Goal: Task Accomplishment & Management: Use online tool/utility

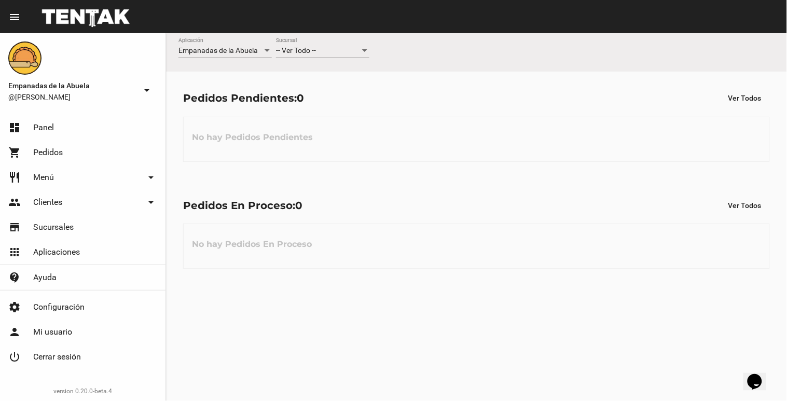
click at [334, 44] on div "-- Ver Todo -- Sucursal" at bounding box center [322, 48] width 93 height 20
click at [332, 95] on span "Lomas de Zamora" at bounding box center [322, 95] width 93 height 22
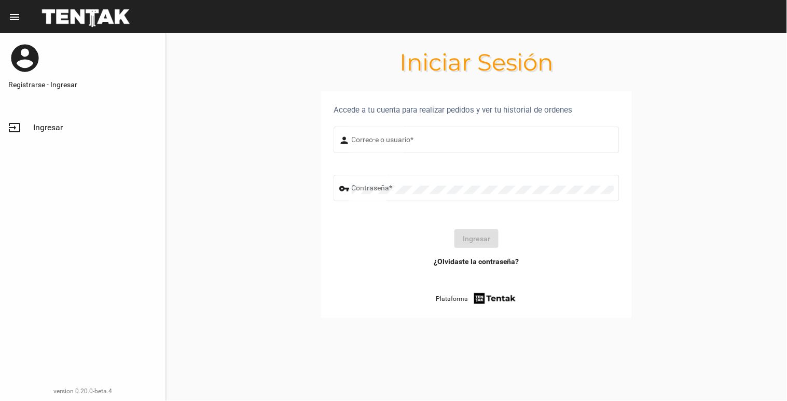
type input "[EMAIL_ADDRESS][DOMAIN_NAME]"
click at [481, 243] on button "Ingresar" at bounding box center [476, 238] width 44 height 19
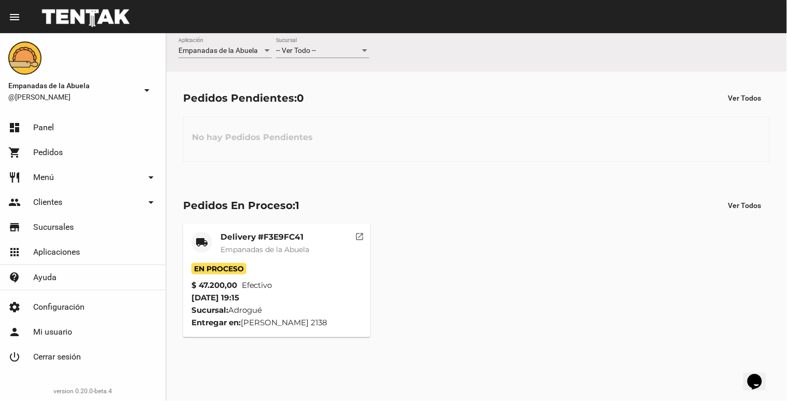
click at [334, 45] on div "-- Ver Todo -- Sucursal" at bounding box center [322, 48] width 93 height 20
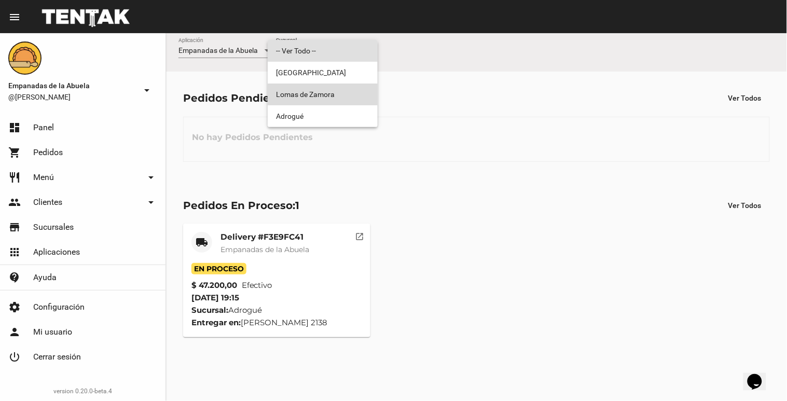
click at [343, 95] on span "Lomas de Zamora" at bounding box center [322, 95] width 93 height 22
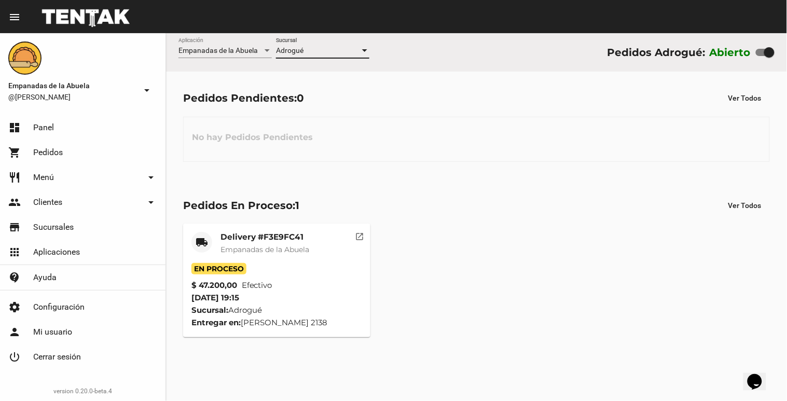
click at [313, 42] on div "Adrogué Sucursal" at bounding box center [322, 48] width 93 height 20
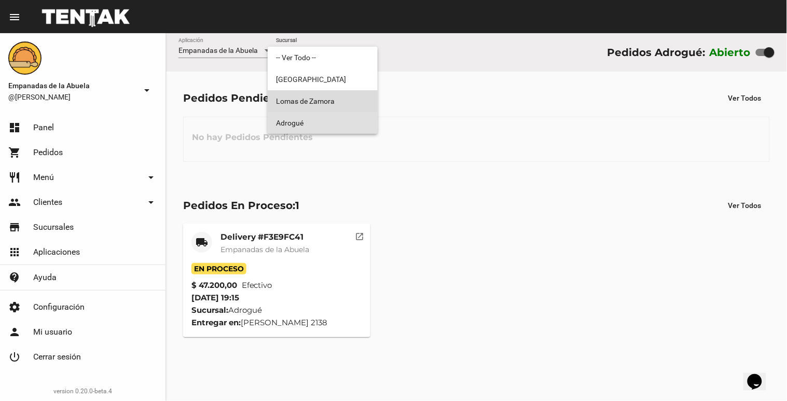
click at [302, 92] on span "Lomas de Zamora" at bounding box center [322, 101] width 93 height 22
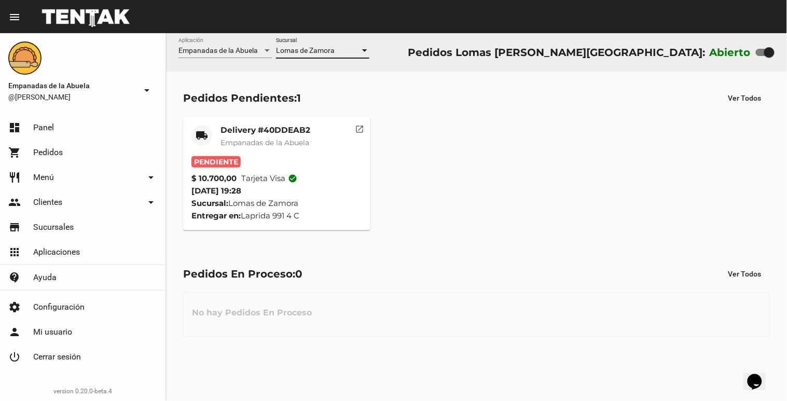
click at [288, 125] on mat-card-title "Delivery #40DDEAB2" at bounding box center [265, 130] width 90 height 10
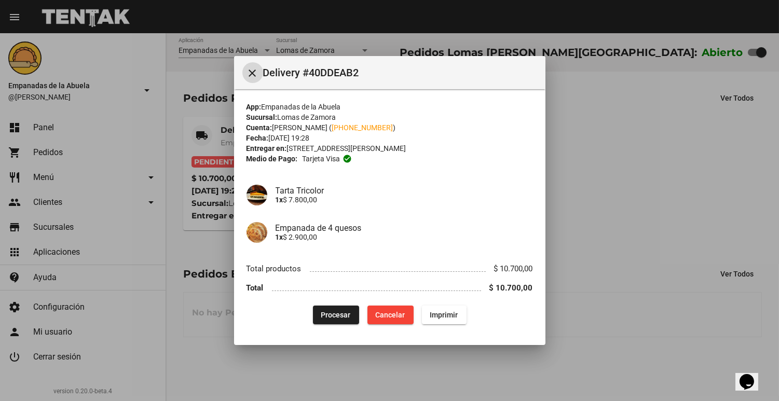
click at [321, 318] on span "Procesar" at bounding box center [336, 315] width 30 height 8
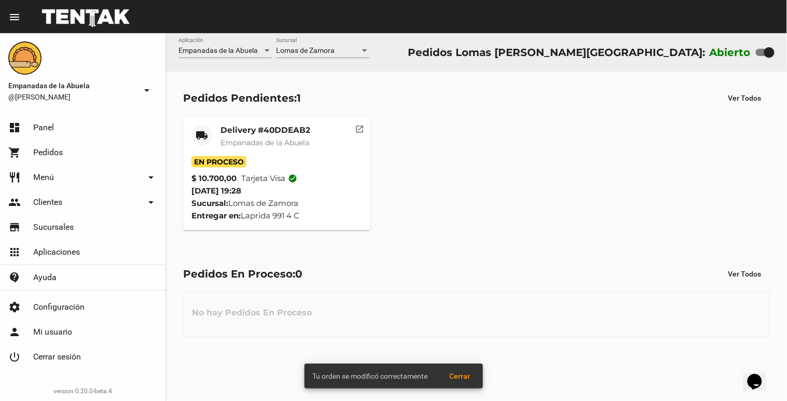
click at [229, 142] on span "Empanadas de la Abuela" at bounding box center [264, 142] width 89 height 9
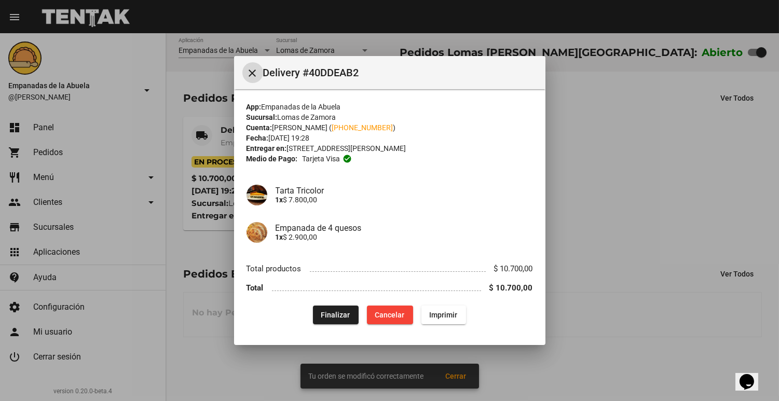
click at [437, 323] on button "Imprimir" at bounding box center [443, 315] width 45 height 19
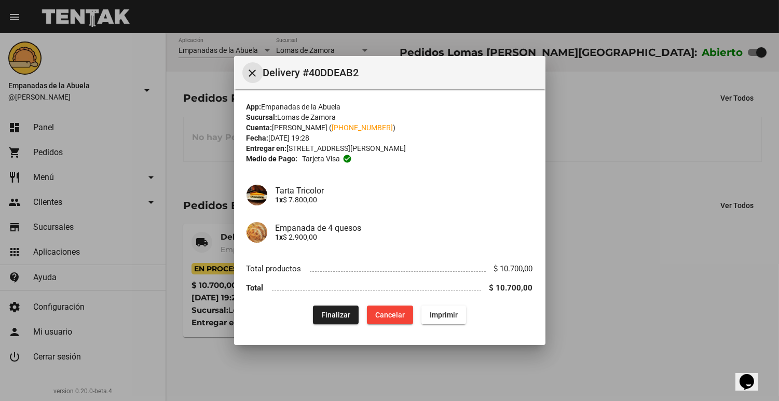
click at [250, 68] on mat-icon "close" at bounding box center [252, 73] width 12 height 12
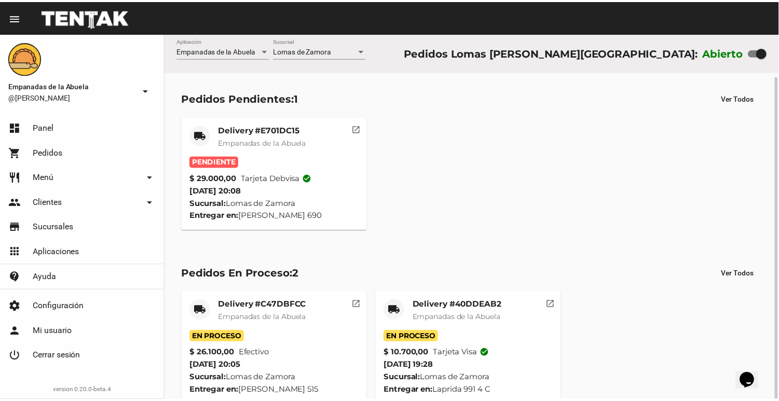
scroll to position [22, 0]
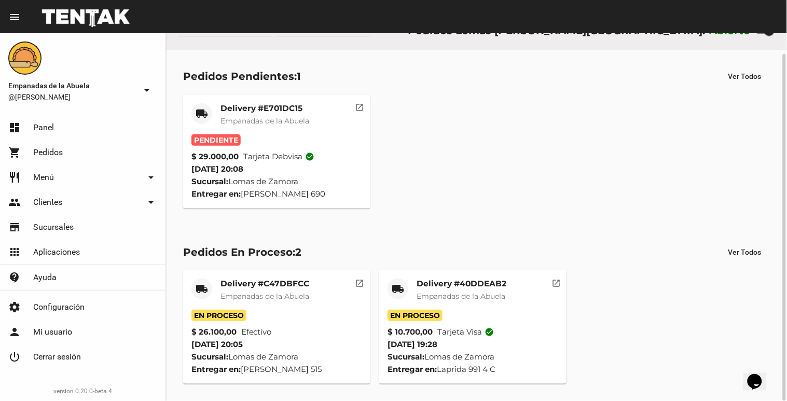
click at [264, 281] on mat-card-title "Delivery #C47DBFCC" at bounding box center [264, 284] width 89 height 10
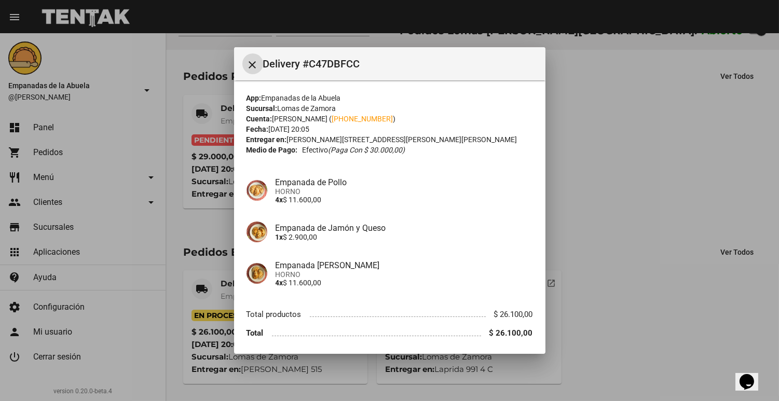
scroll to position [37, 0]
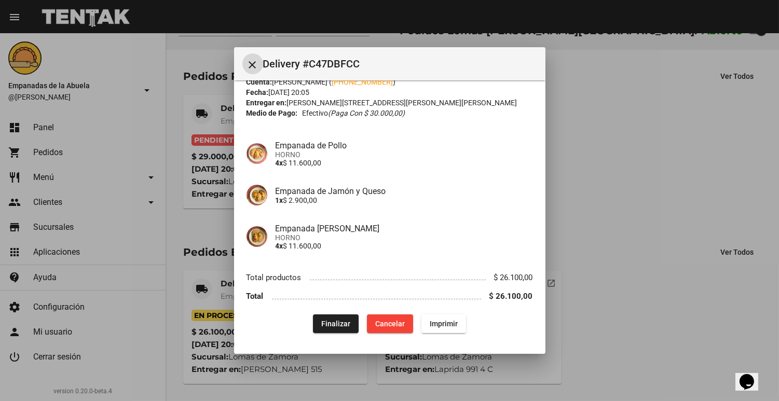
click at [629, 130] on div at bounding box center [389, 200] width 779 height 401
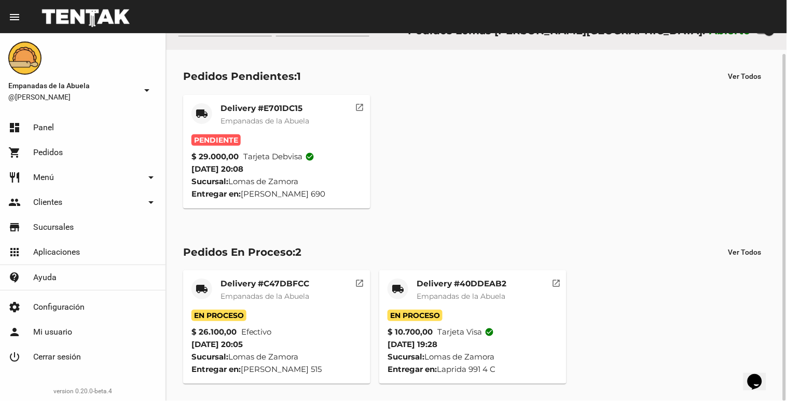
click at [293, 104] on mat-card-title "Delivery #E701DC15" at bounding box center [264, 108] width 89 height 10
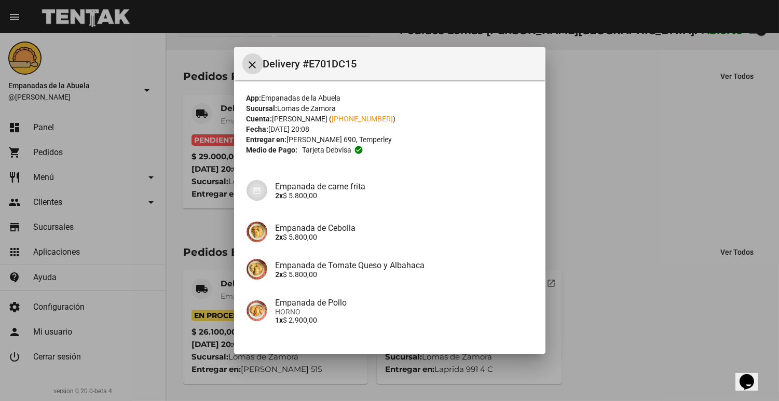
scroll to position [120, 0]
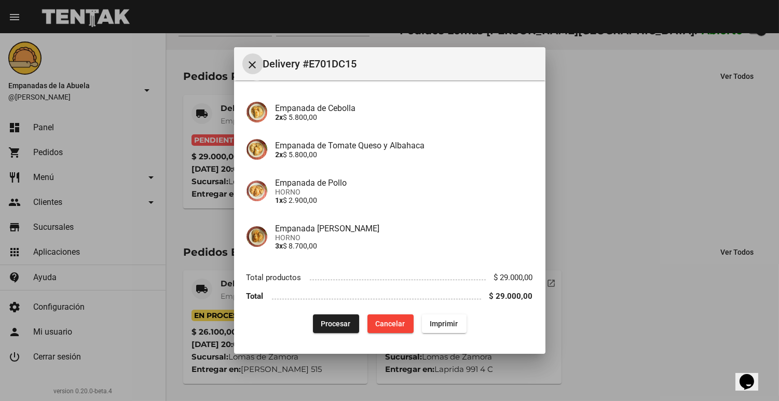
click at [323, 327] on span "Procesar" at bounding box center [336, 324] width 30 height 8
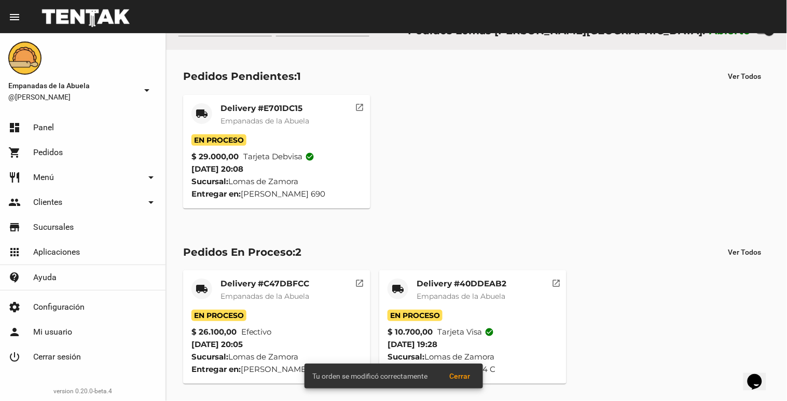
click at [243, 110] on mat-card-title "Delivery #E701DC15" at bounding box center [264, 108] width 89 height 10
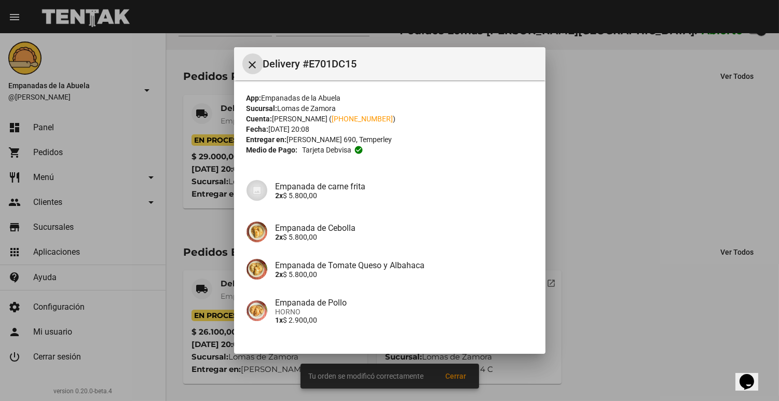
scroll to position [120, 0]
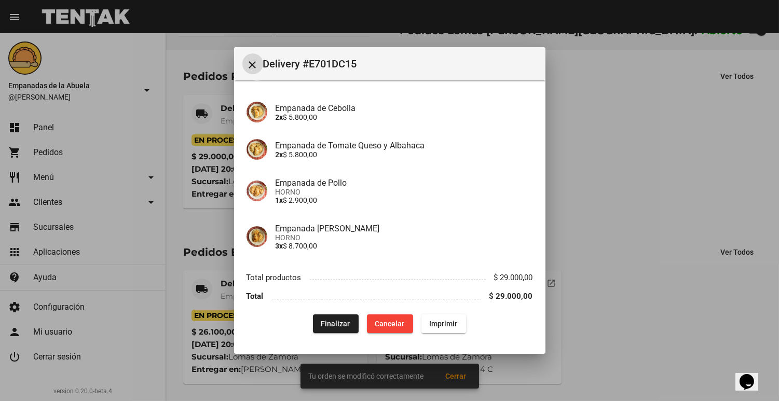
click at [429, 327] on span "Imprimir" at bounding box center [443, 324] width 28 height 8
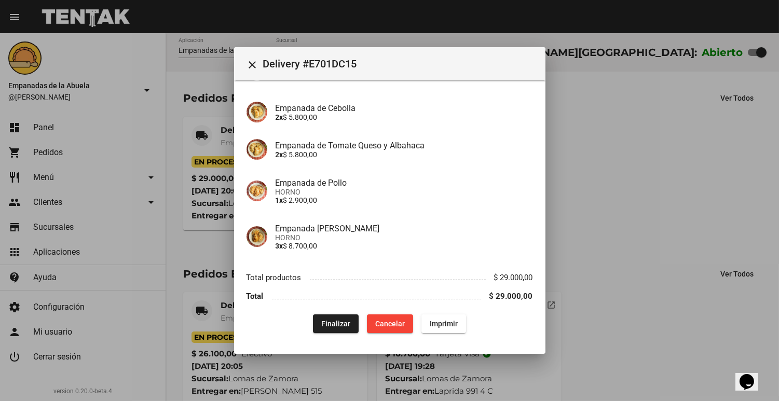
click at [670, 325] on div at bounding box center [389, 200] width 779 height 401
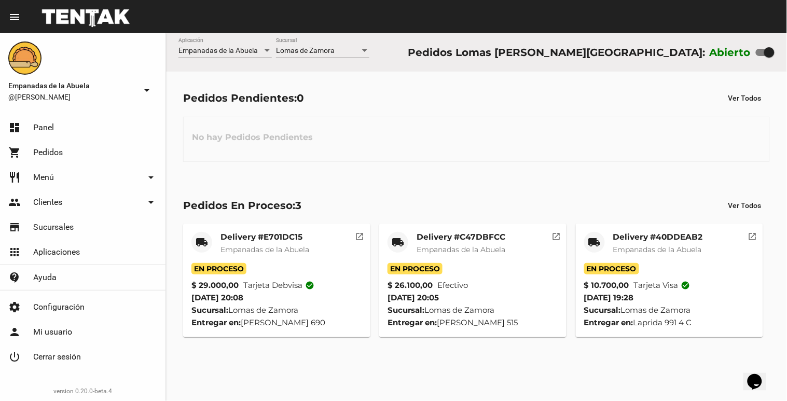
click at [313, 44] on div "Lomas [PERSON_NAME] Sucursal" at bounding box center [322, 48] width 93 height 20
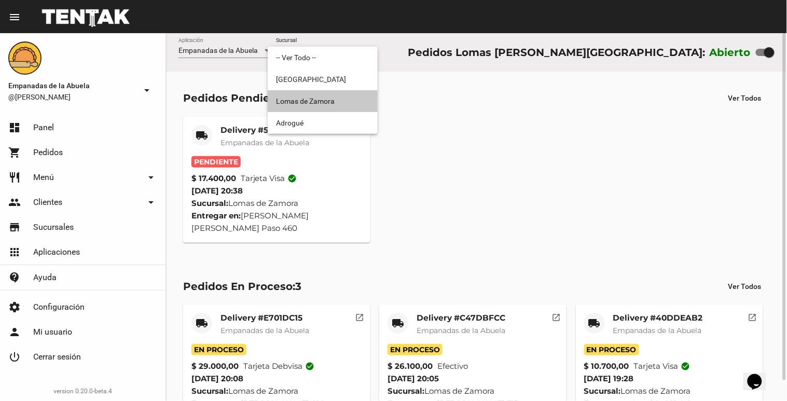
click at [294, 99] on span "Lomas de Zamora" at bounding box center [322, 101] width 93 height 22
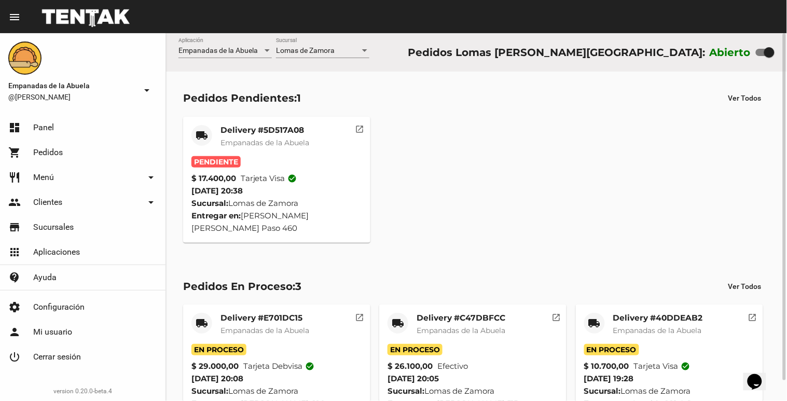
click at [276, 128] on mat-card-title "Delivery #5D517A08" at bounding box center [264, 130] width 89 height 10
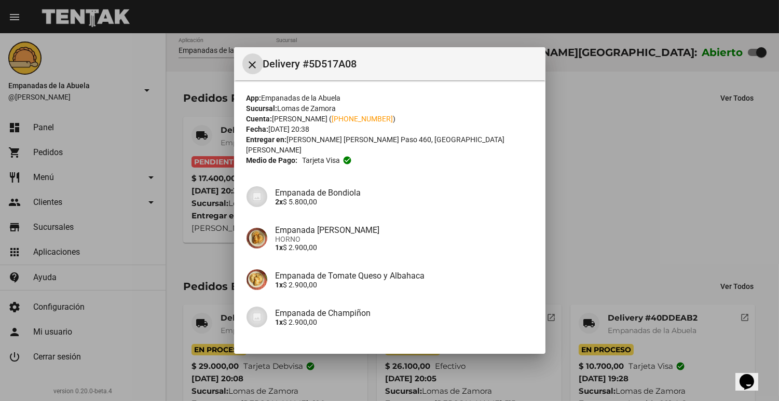
scroll to position [112, 0]
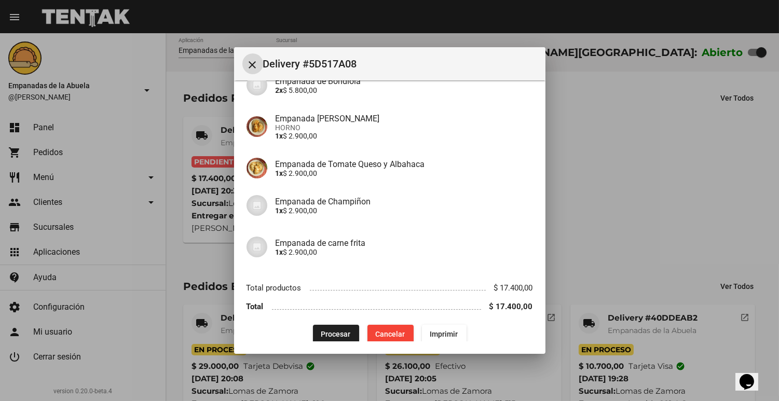
click at [324, 327] on button "Procesar" at bounding box center [336, 334] width 46 height 19
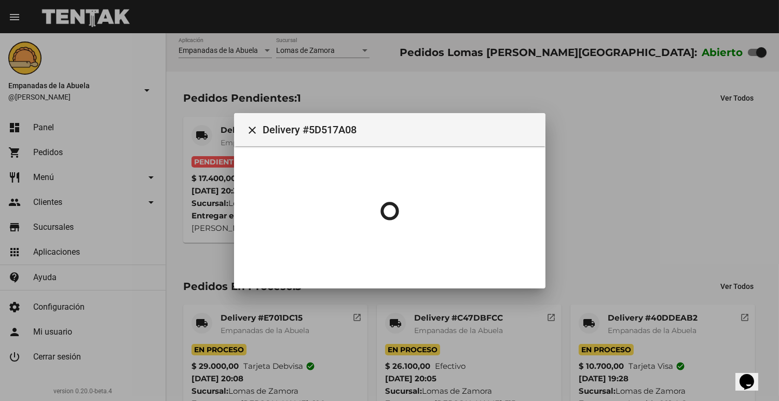
scroll to position [0, 0]
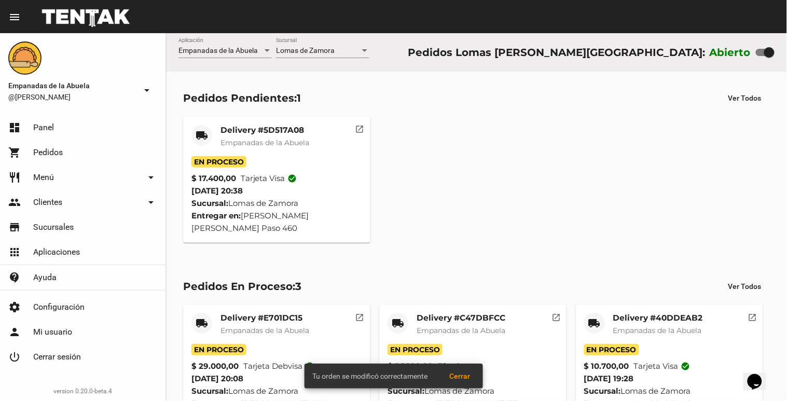
click at [231, 131] on mat-card-title "Delivery #5D517A08" at bounding box center [264, 130] width 89 height 10
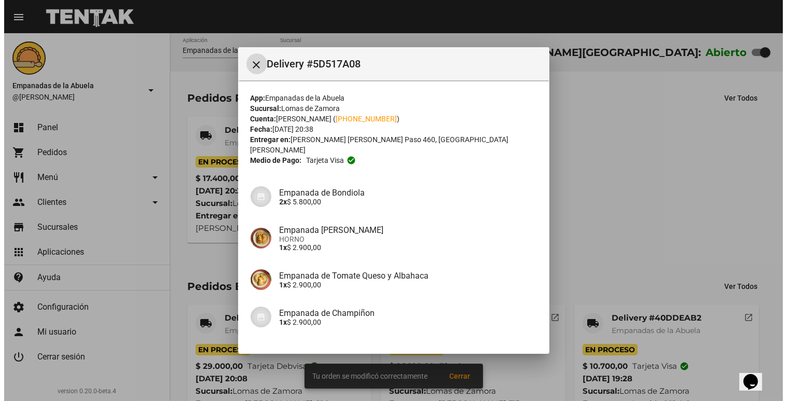
scroll to position [112, 0]
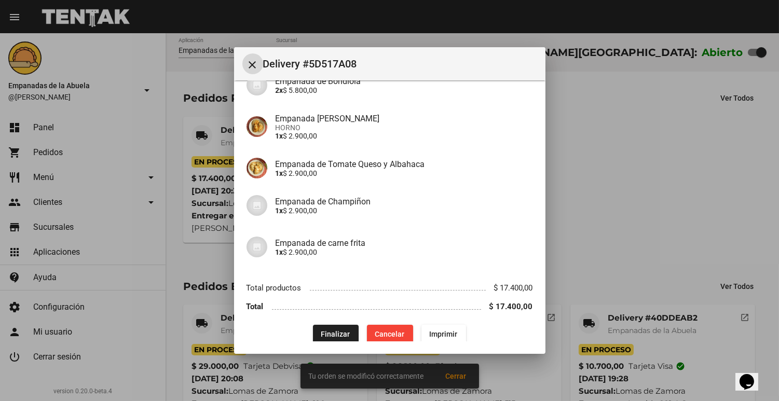
click at [442, 330] on span "Imprimir" at bounding box center [443, 334] width 28 height 8
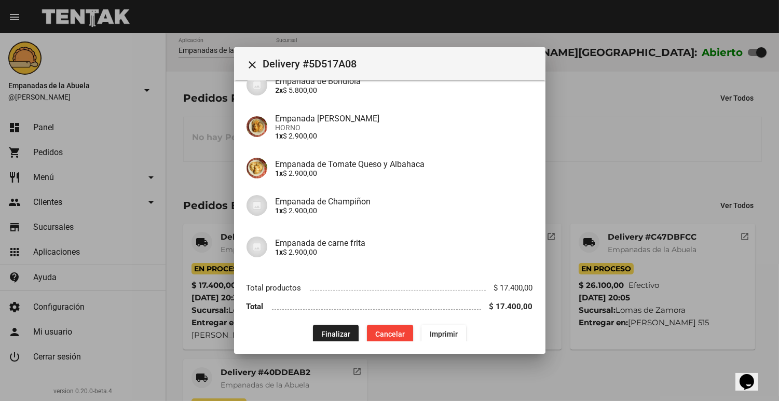
click at [256, 61] on mat-icon "close" at bounding box center [252, 65] width 12 height 12
